Goal: Task Accomplishment & Management: Manage account settings

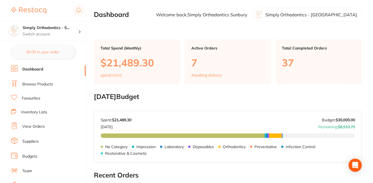
click at [34, 139] on link "Suppliers" at bounding box center [30, 142] width 16 height 6
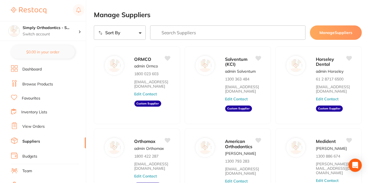
click at [234, 31] on input "search" at bounding box center [227, 32] width 155 height 14
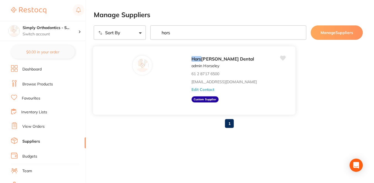
type input "hors"
click at [192, 99] on aside "Custom Supplier" at bounding box center [205, 99] width 27 height 6
click at [192, 88] on button "Edit Contact" at bounding box center [203, 89] width 23 height 4
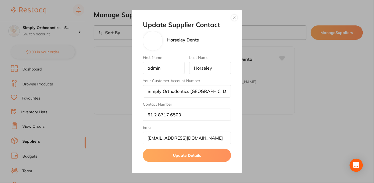
click at [235, 18] on button "button" at bounding box center [234, 17] width 7 height 7
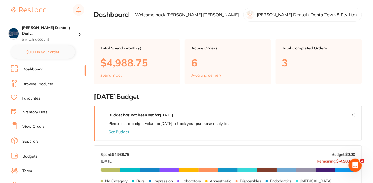
click at [48, 84] on link "Browse Products" at bounding box center [37, 84] width 31 height 6
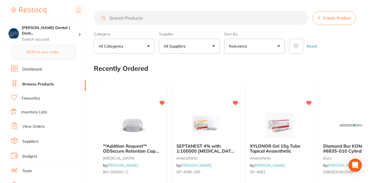
click at [35, 137] on li "Suppliers" at bounding box center [48, 141] width 75 height 8
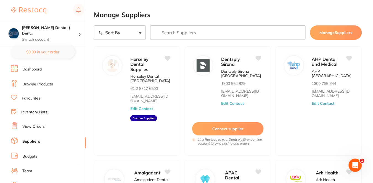
click at [180, 36] on input "search" at bounding box center [227, 32] width 155 height 14
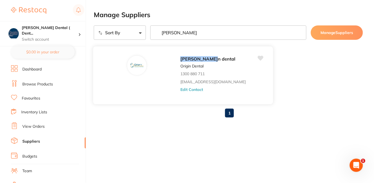
type input "[PERSON_NAME]"
click at [181, 89] on button "Edit Contact" at bounding box center [192, 89] width 23 height 4
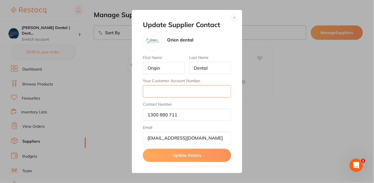
click at [149, 96] on input "Your Customer Account Number" at bounding box center [187, 91] width 88 height 12
paste input "NSW1834"
type input "NSW1834"
click at [178, 155] on button "Update Details" at bounding box center [187, 155] width 88 height 13
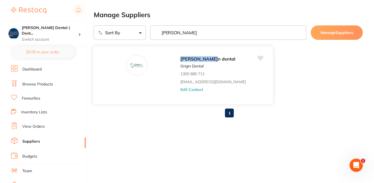
click at [181, 89] on button "Edit Contact" at bounding box center [192, 89] width 23 height 4
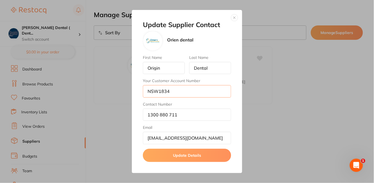
drag, startPoint x: 181, startPoint y: 91, endPoint x: 133, endPoint y: 86, distance: 47.7
click at [133, 86] on div "Update Supplier Contact Orien dental First Name Origin Last Name Dental Your Cu…" at bounding box center [187, 91] width 110 height 163
click at [235, 17] on button "button" at bounding box center [234, 17] width 7 height 7
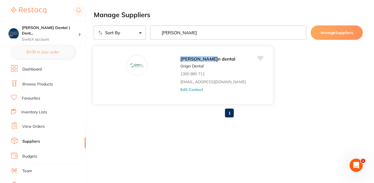
click at [181, 88] on button "Edit Contact" at bounding box center [192, 89] width 23 height 4
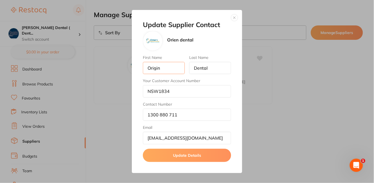
drag, startPoint x: 163, startPoint y: 69, endPoint x: 150, endPoint y: 68, distance: 13.0
click at [150, 68] on input "Origin" at bounding box center [164, 68] width 42 height 12
type input "Orien"
click at [198, 154] on button "Update Details" at bounding box center [187, 155] width 88 height 13
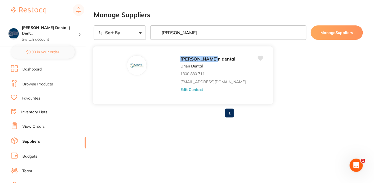
click at [181, 88] on button "Edit Contact" at bounding box center [192, 89] width 23 height 4
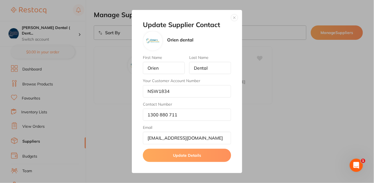
click at [201, 153] on button "Update Details" at bounding box center [187, 155] width 88 height 13
